Goal: Information Seeking & Learning: Compare options

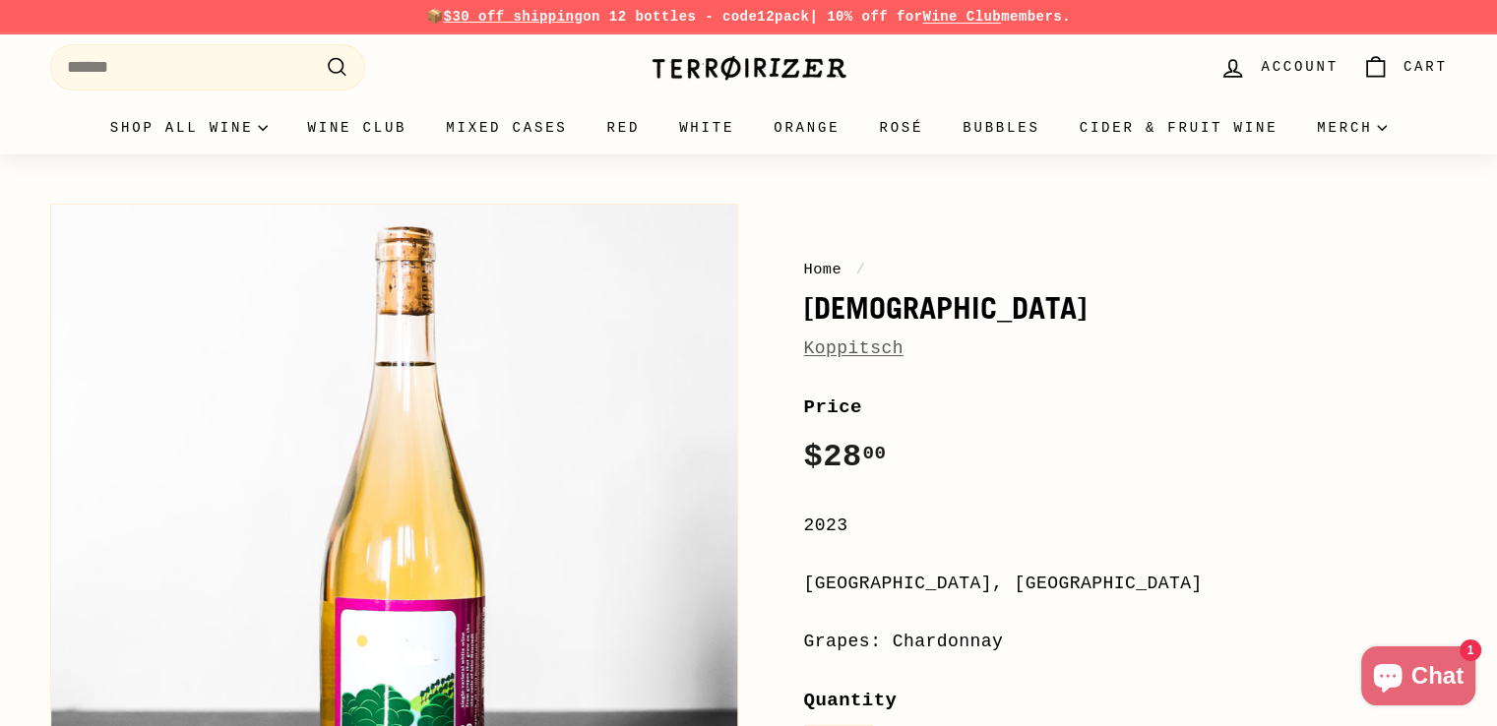
click at [886, 350] on link "Koppitsch" at bounding box center [853, 349] width 99 height 20
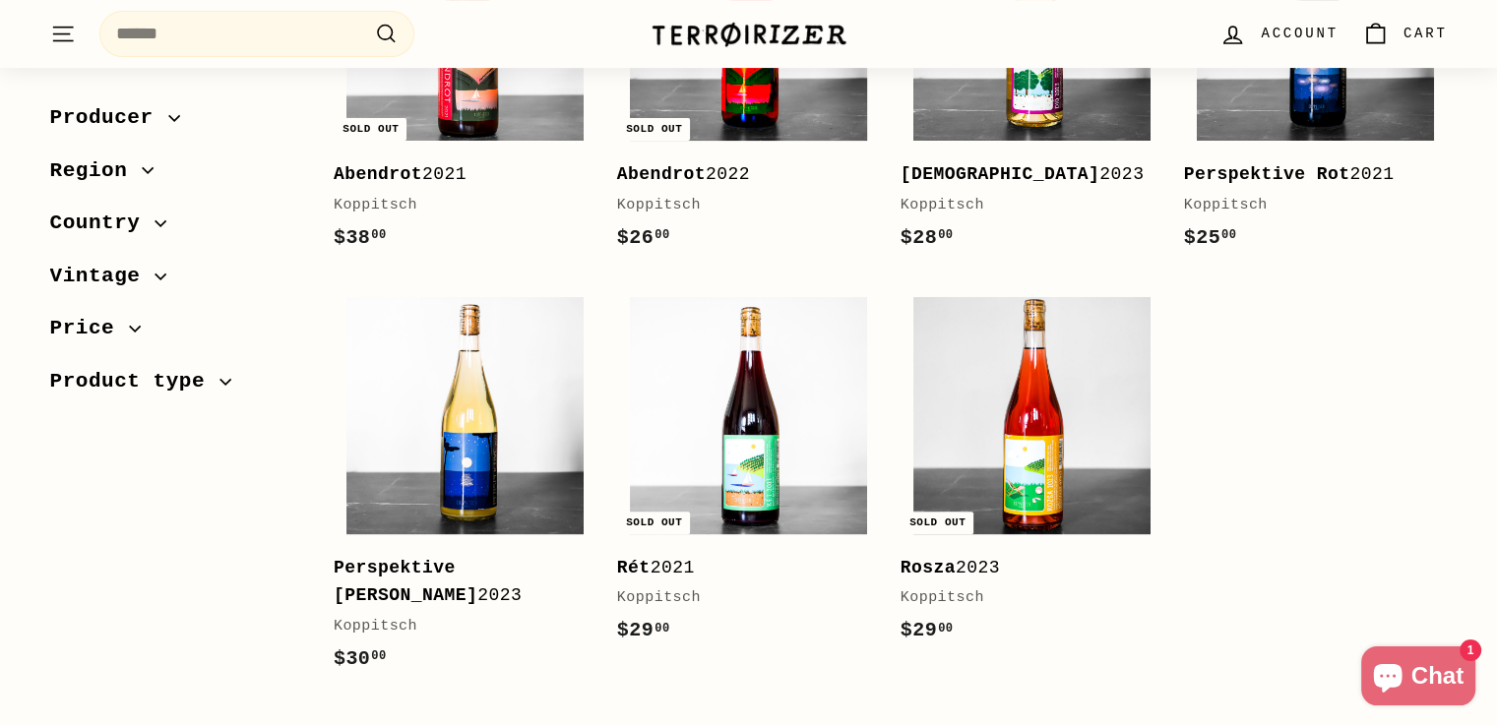
scroll to position [492, 0]
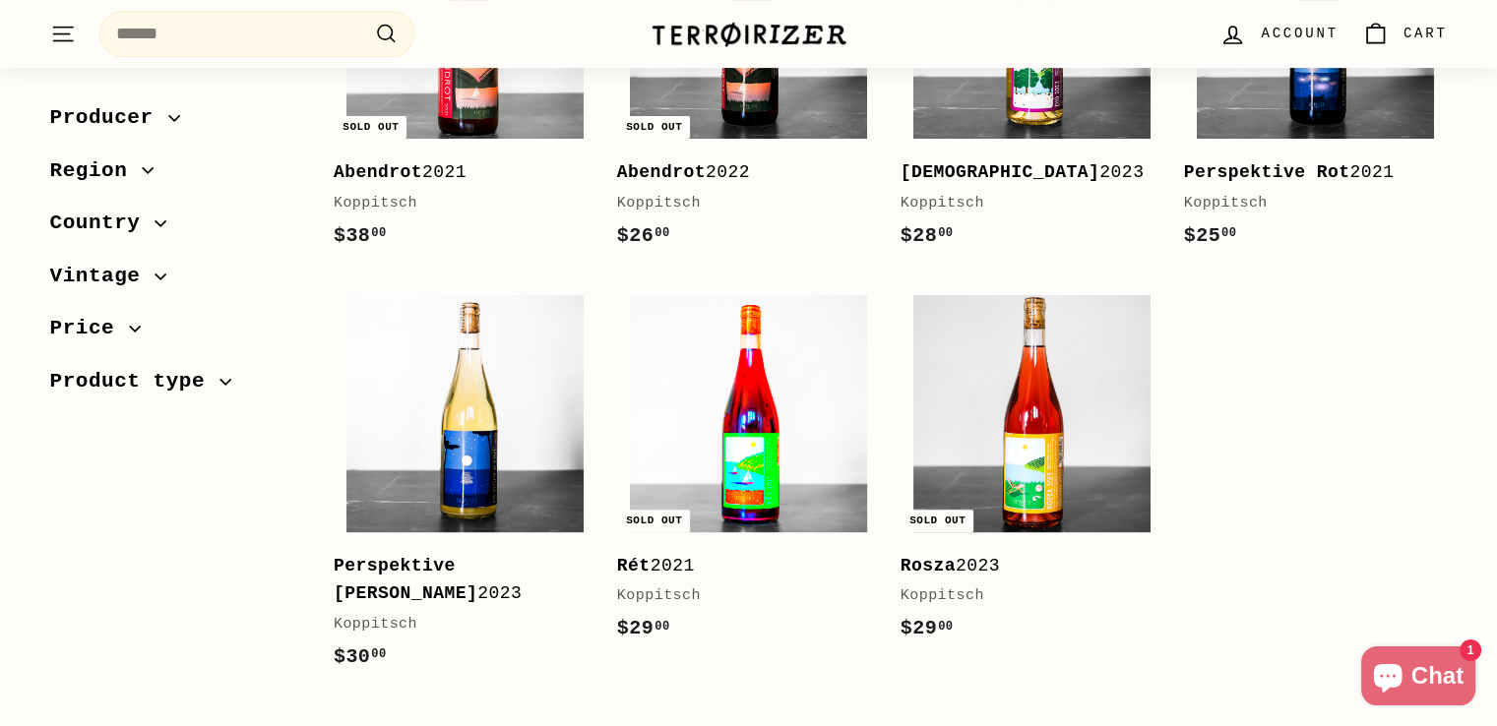
click at [740, 444] on img at bounding box center [748, 413] width 237 height 237
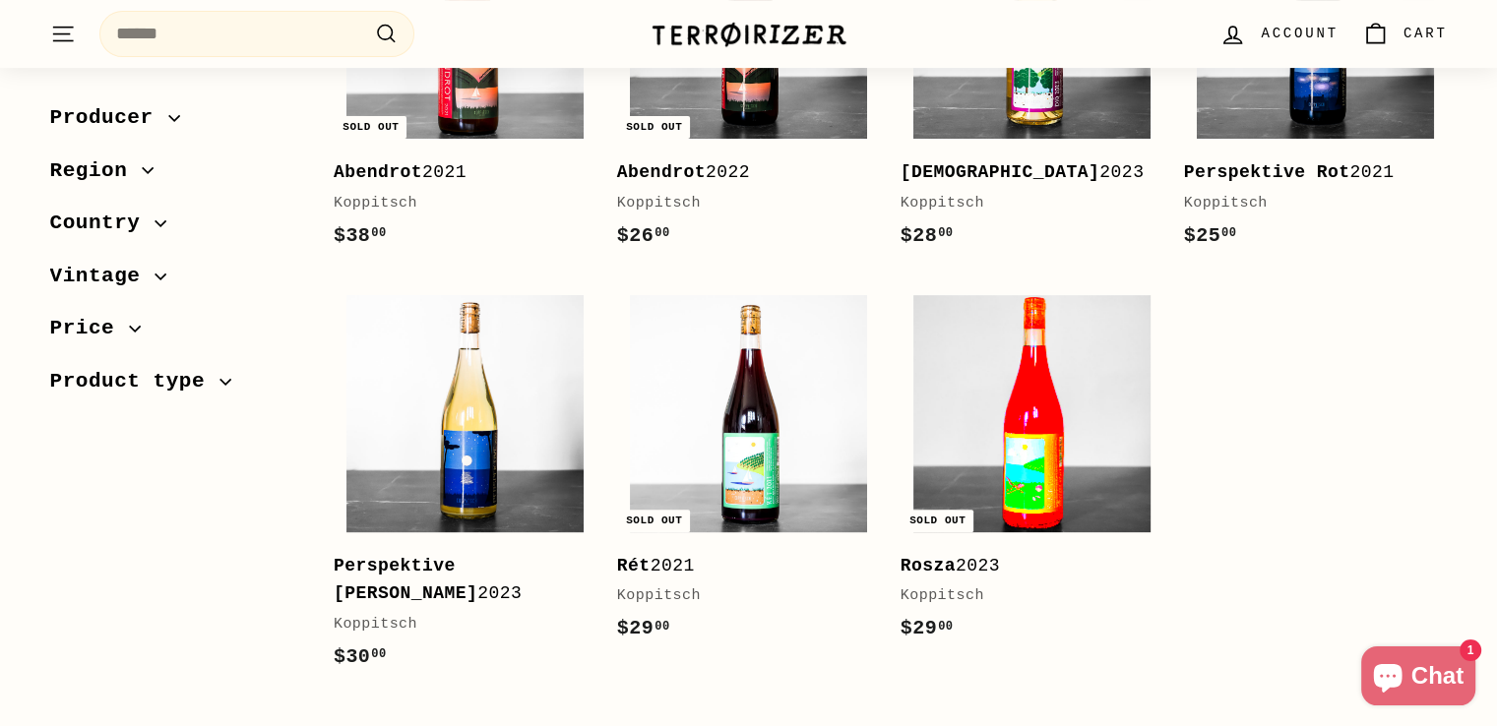
click at [1036, 501] on img at bounding box center [1031, 413] width 237 height 237
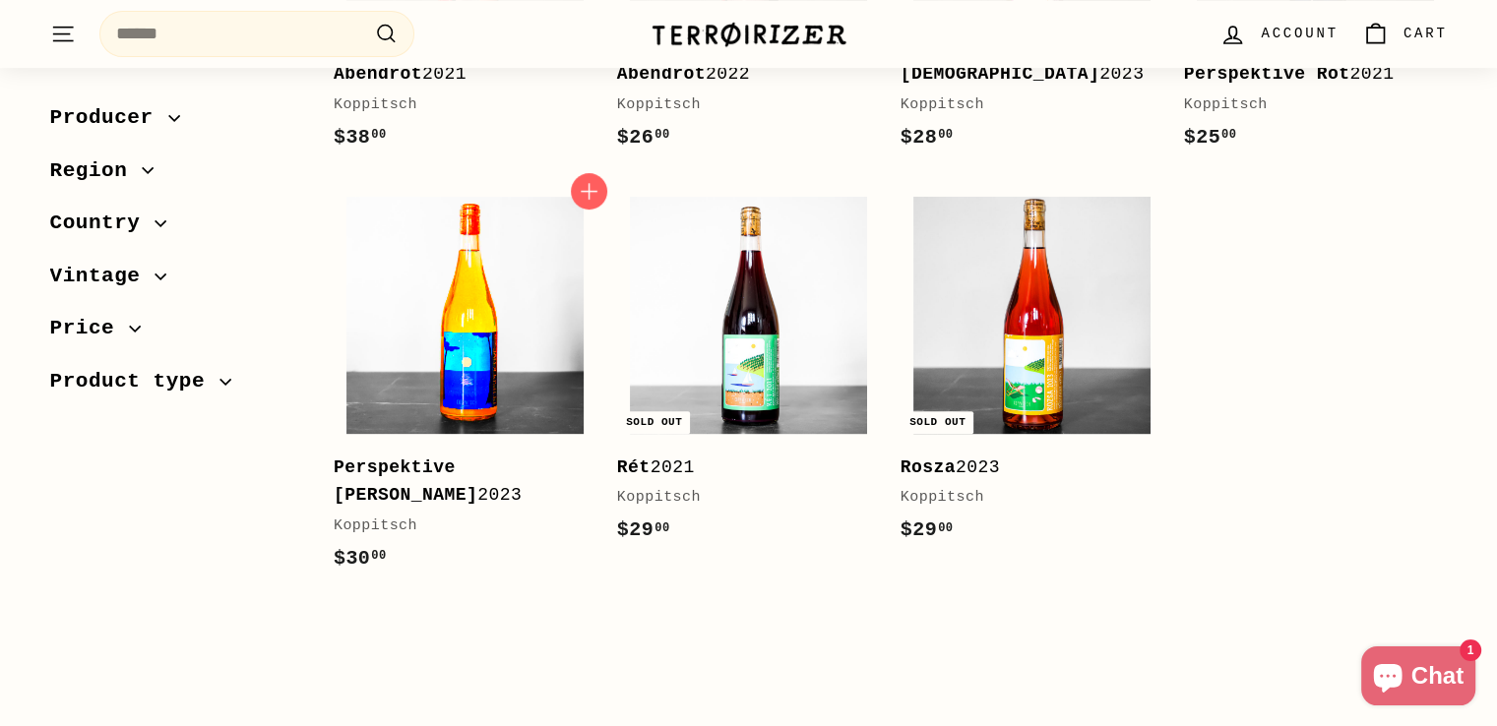
click at [461, 344] on img at bounding box center [464, 315] width 237 height 237
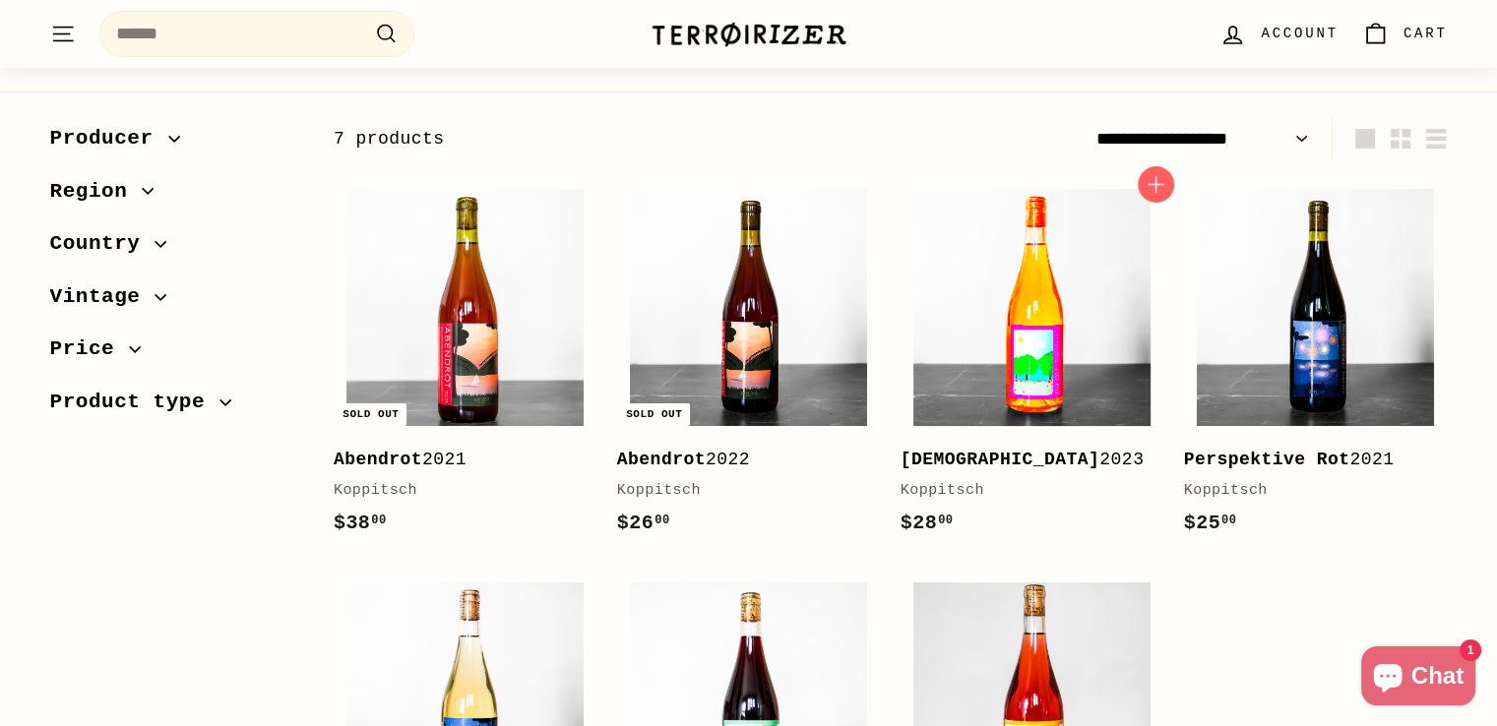
scroll to position [197, 0]
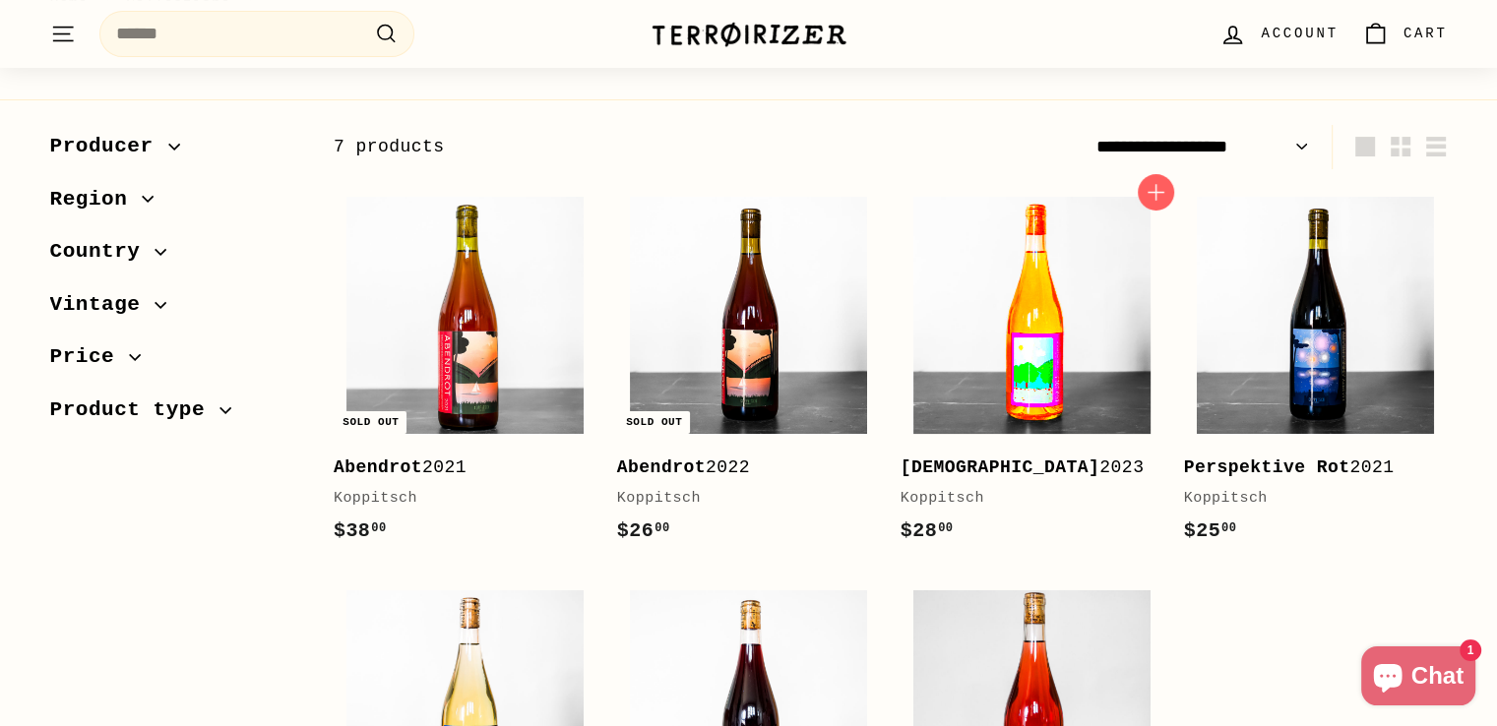
click at [1089, 269] on img at bounding box center [1031, 315] width 237 height 237
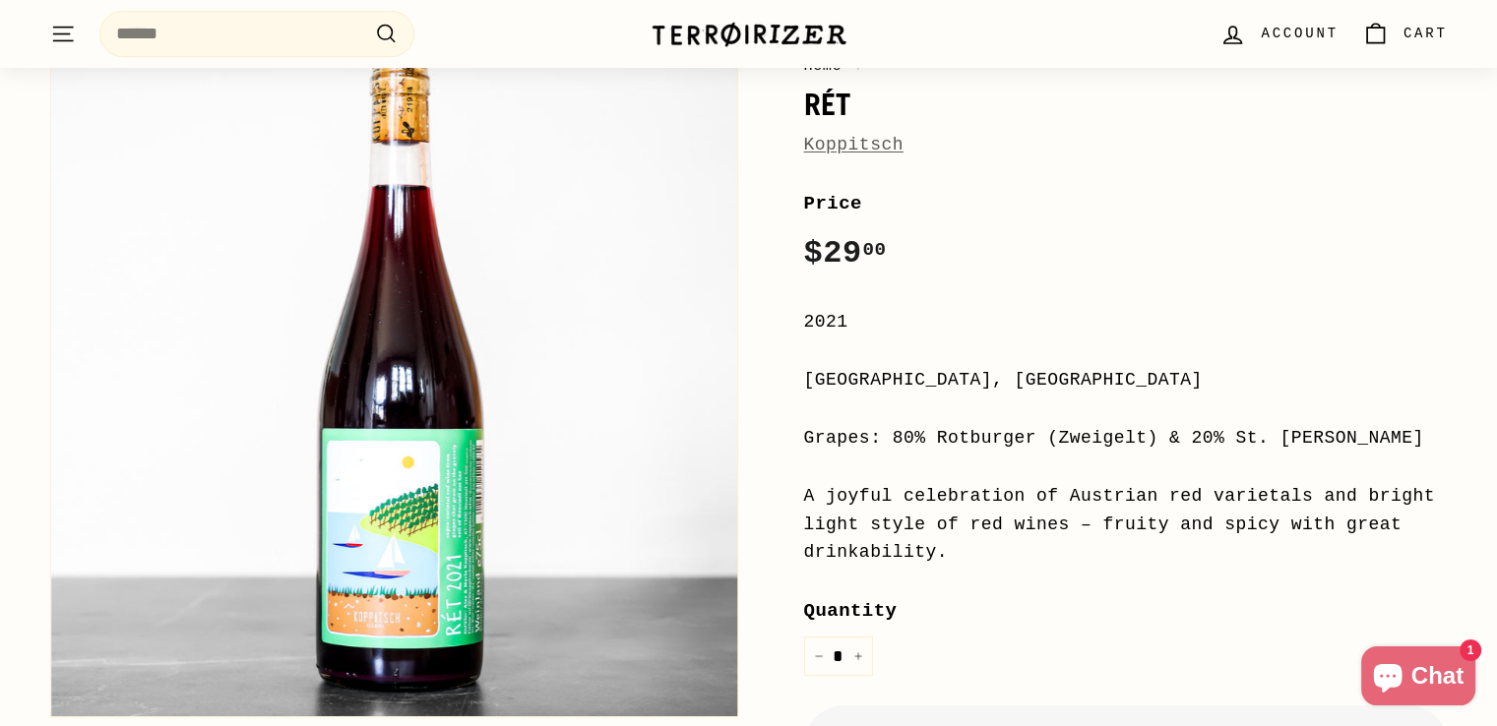
scroll to position [197, 0]
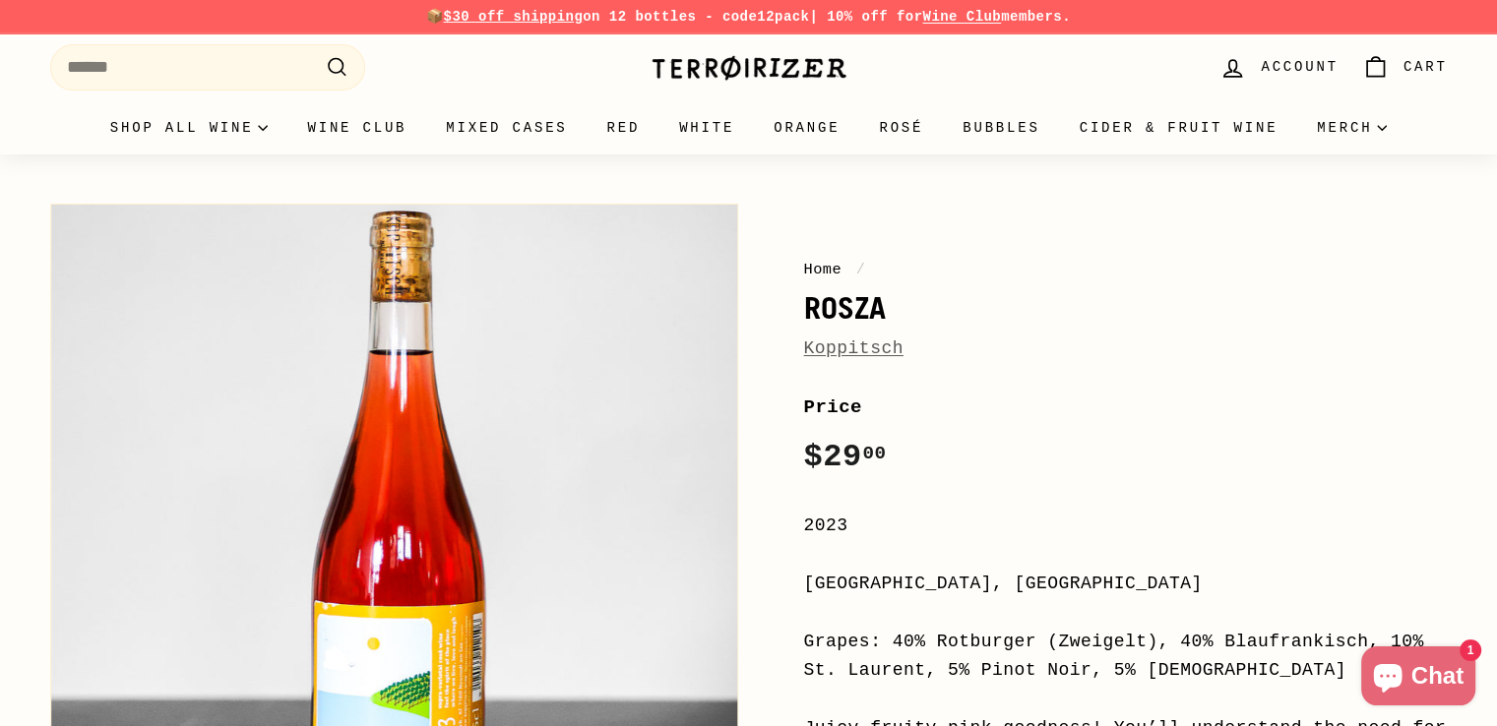
scroll to position [197, 0]
